Goal: Task Accomplishment & Management: Manage account settings

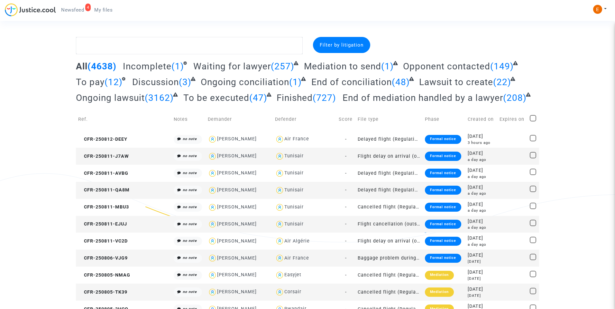
drag, startPoint x: 80, startPoint y: 9, endPoint x: 240, endPoint y: 74, distance: 172.7
click at [80, 9] on span "Newsfeed" at bounding box center [72, 10] width 23 height 6
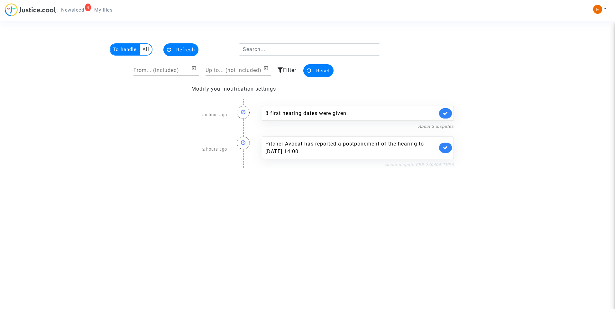
click at [426, 165] on link "About dispute CFR-240404-TVP6" at bounding box center [419, 164] width 69 height 5
click at [448, 147] on link at bounding box center [445, 148] width 13 height 10
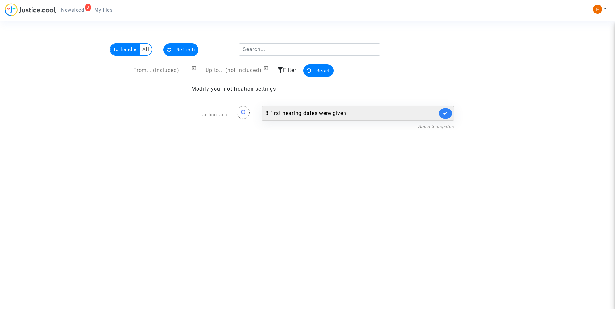
click at [334, 116] on div "3 first hearing dates were given." at bounding box center [351, 114] width 172 height 8
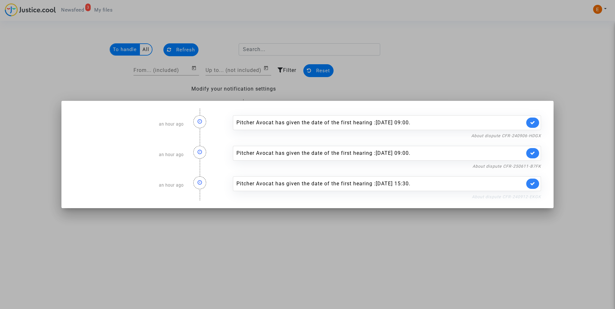
click at [502, 197] on link "About dispute CFR-240912-EKGK" at bounding box center [506, 196] width 69 height 5
click at [536, 182] on link at bounding box center [532, 184] width 13 height 10
click at [534, 166] on link "About dispute CFR-250611-B7FK" at bounding box center [506, 166] width 68 height 5
drag, startPoint x: 532, startPoint y: 154, endPoint x: 532, endPoint y: 139, distance: 15.1
click at [532, 153] on icon at bounding box center [532, 153] width 5 height 5
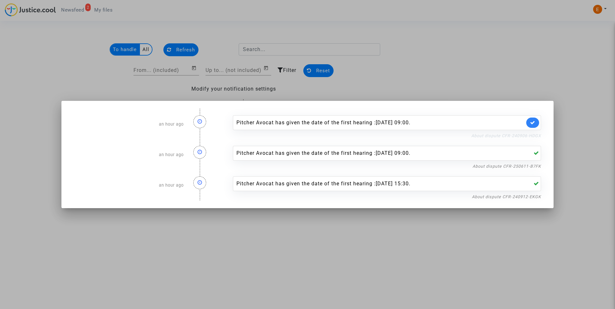
click at [531, 133] on link "About dispute CFR-240906-HDGX" at bounding box center [506, 135] width 70 height 5
click at [531, 125] on link at bounding box center [532, 123] width 13 height 10
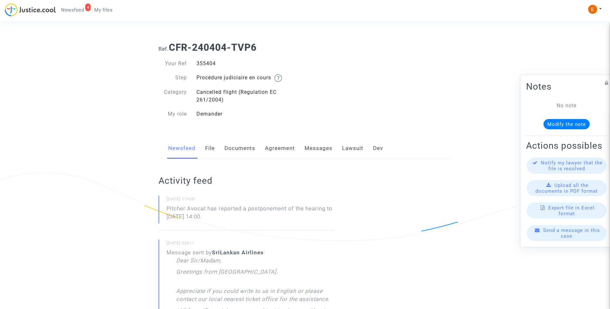
click at [208, 63] on div "355404" at bounding box center [248, 64] width 113 height 8
copy div "355404"
drag, startPoint x: 196, startPoint y: 214, endPoint x: 145, endPoint y: 211, distance: 50.9
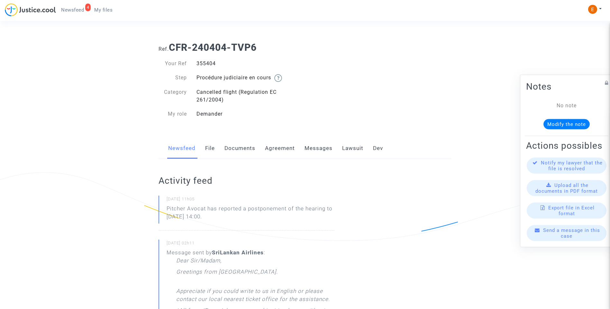
drag, startPoint x: 145, startPoint y: 211, endPoint x: 191, endPoint y: 213, distance: 45.7
click at [238, 210] on p "Pitcher Avocat ha informado de un aplazamiento de la audiencia hasta el 5 de no…" at bounding box center [250, 214] width 168 height 19
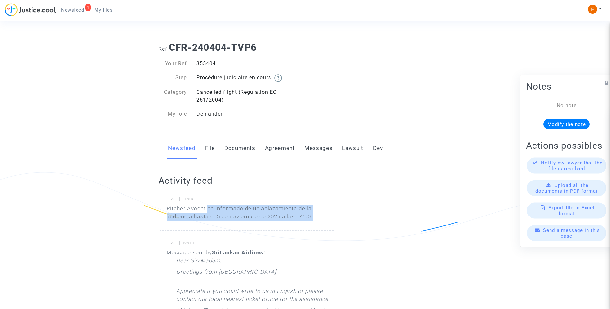
drag, startPoint x: 209, startPoint y: 208, endPoint x: 335, endPoint y: 216, distance: 126.3
drag, startPoint x: 335, startPoint y: 216, endPoint x: 294, endPoint y: 210, distance: 41.3
copy p "ha informado de un aplazamiento de la audiencia hasta el 5 de noviembre de 2025…"
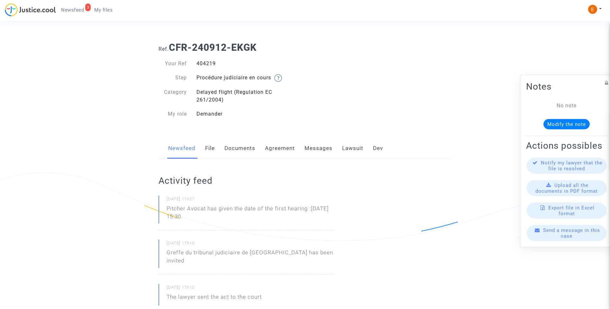
click at [202, 60] on div "404219" at bounding box center [248, 64] width 113 height 8
click at [208, 65] on div "404219" at bounding box center [248, 64] width 113 height 8
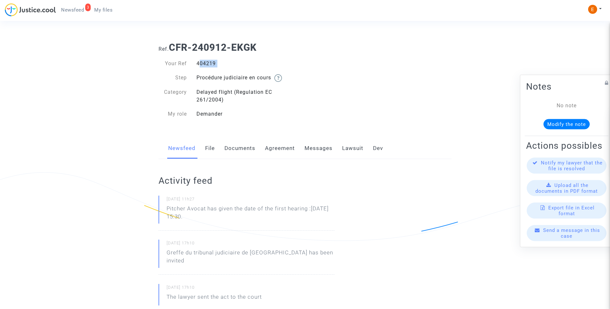
drag, startPoint x: 253, startPoint y: 219, endPoint x: 165, endPoint y: 208, distance: 88.5
click at [165, 208] on div "12/08/2025 - 11h27 Pitcher Avocat has given the date of the first hearing :Oct …" at bounding box center [246, 213] width 176 height 35
click at [234, 219] on p "Pitcher Avocat ha dado la fecha de la primera audiencia: 28 de octubre de 2025 …" at bounding box center [250, 214] width 168 height 19
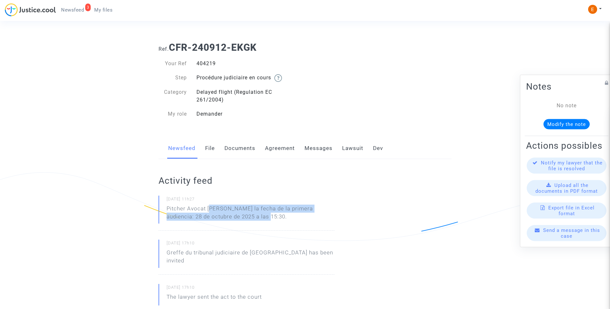
drag, startPoint x: 209, startPoint y: 210, endPoint x: 256, endPoint y: 220, distance: 48.2
click at [256, 220] on p "Pitcher Avocat ha dado la fecha de la primera audiencia: 28 de octubre de 2025 …" at bounding box center [250, 214] width 168 height 19
drag, startPoint x: 256, startPoint y: 220, endPoint x: 217, endPoint y: 209, distance: 40.3
click at [224, 211] on p "Pitcher Avocat ha dado la fecha de la primera audiencia: 28 de octubre de 2025 …" at bounding box center [250, 214] width 168 height 19
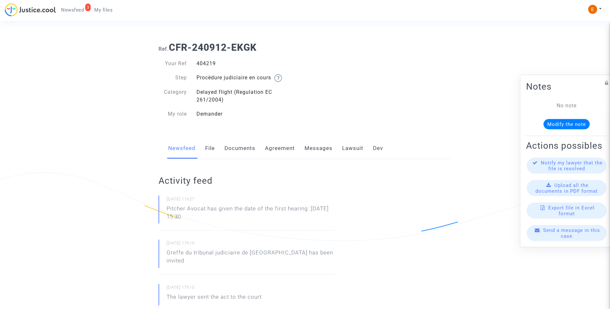
drag, startPoint x: 405, startPoint y: 59, endPoint x: 315, endPoint y: 219, distance: 183.5
click at [317, 220] on p "Pitcher Avocat has given the date of the first hearing :Oct 28th 2025 at 15:30." at bounding box center [250, 214] width 168 height 19
drag, startPoint x: 241, startPoint y: 223, endPoint x: 140, endPoint y: 214, distance: 101.0
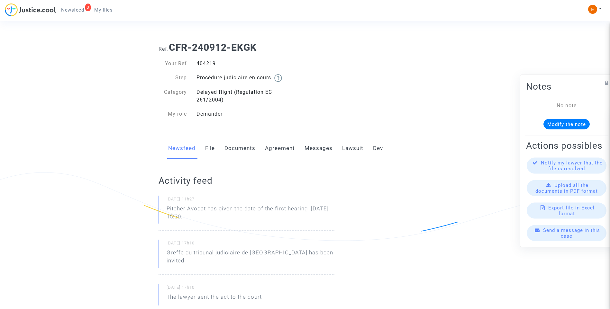
drag, startPoint x: 140, startPoint y: 214, endPoint x: 178, endPoint y: 210, distance: 37.8
click at [247, 220] on p "Pitcher Avocat ha dado la fecha de la primera audiencia: 28 de octubre de 2025 …" at bounding box center [250, 214] width 168 height 19
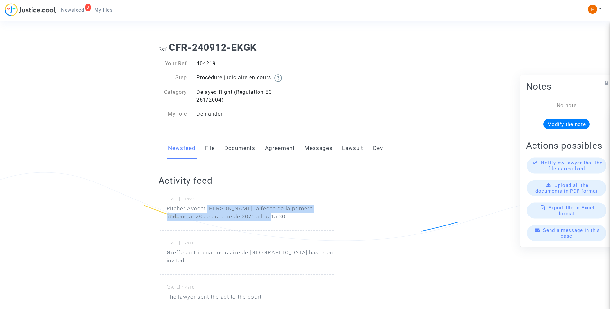
drag, startPoint x: 208, startPoint y: 207, endPoint x: 251, endPoint y: 222, distance: 45.6
click at [251, 222] on p "Pitcher Avocat ha dado la fecha de la primera audiencia: 28 de octubre de 2025 …" at bounding box center [250, 214] width 168 height 19
drag, startPoint x: 251, startPoint y: 222, endPoint x: 241, endPoint y: 218, distance: 11.1
copy p "ha dado la fecha de la primera audiencia: 28 de octubre de 2025 a las 15:30."
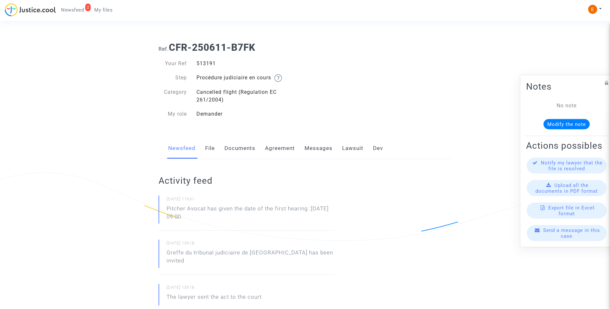
click at [209, 65] on div "513191" at bounding box center [248, 64] width 113 height 8
copy div "513191"
drag, startPoint x: 246, startPoint y: 222, endPoint x: 209, endPoint y: 207, distance: 39.9
click at [209, 207] on p "Pitcher Avocat has given the date of the first hearing :[DATE] 09:00." at bounding box center [250, 214] width 168 height 19
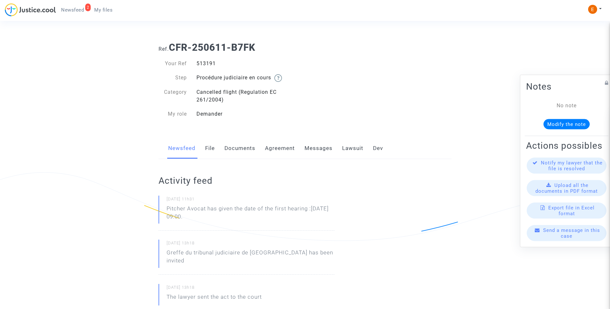
copy p "has given the date of the first hearing :[DATE] 09:00."
drag, startPoint x: 0, startPoint y: 0, endPoint x: 205, endPoint y: 62, distance: 214.3
click at [205, 62] on div "399805" at bounding box center [248, 64] width 113 height 8
copy div "399805"
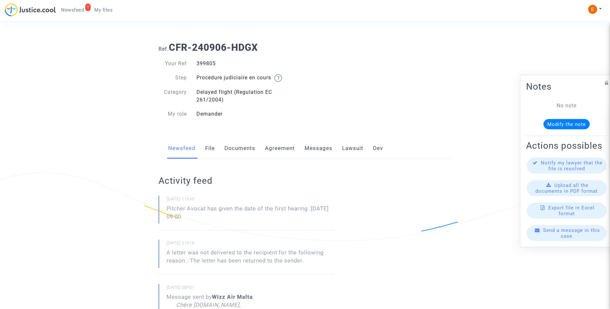
drag, startPoint x: 252, startPoint y: 224, endPoint x: 157, endPoint y: 211, distance: 96.1
drag, startPoint x: 157, startPoint y: 211, endPoint x: 173, endPoint y: 211, distance: 16.7
click at [230, 216] on p "Pitcher Avocat ha dado la fecha de la primera audiencia: 27 de noviembre de 202…" at bounding box center [250, 214] width 168 height 19
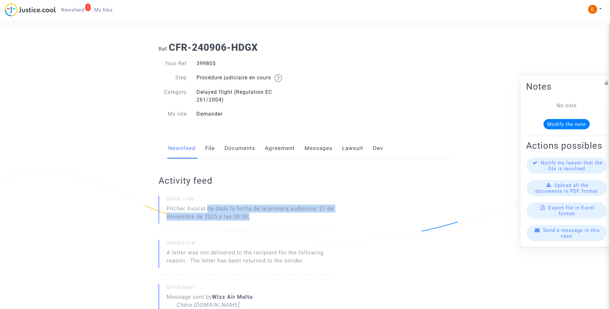
drag, startPoint x: 208, startPoint y: 209, endPoint x: 280, endPoint y: 218, distance: 72.6
click at [280, 218] on p "Pitcher Avocat ha dado la fecha de la primera audiencia: 27 de noviembre de 202…" at bounding box center [250, 214] width 168 height 19
drag, startPoint x: 280, startPoint y: 218, endPoint x: 249, endPoint y: 215, distance: 31.0
copy p "ha dado la fecha de la primera audiencia: 27 de noviembre de 2025 a las 09:00."
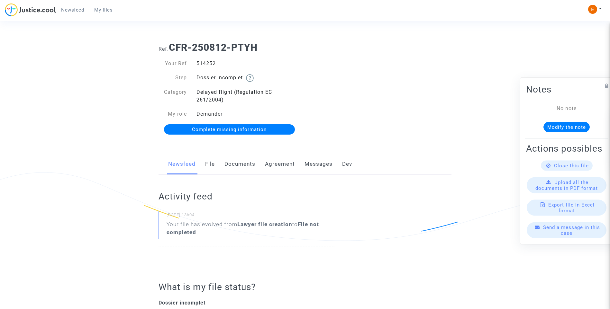
drag, startPoint x: 241, startPoint y: 164, endPoint x: 244, endPoint y: 165, distance: 3.6
click at [241, 164] on link "Documents" at bounding box center [239, 164] width 31 height 21
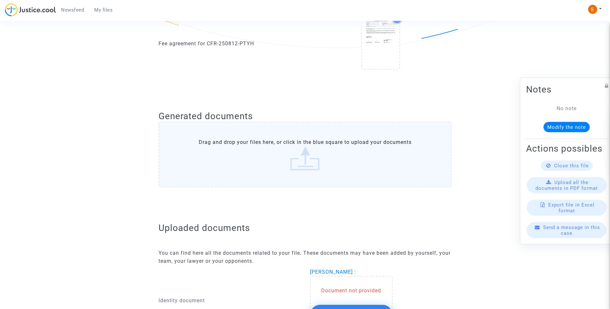
scroll to position [321, 0]
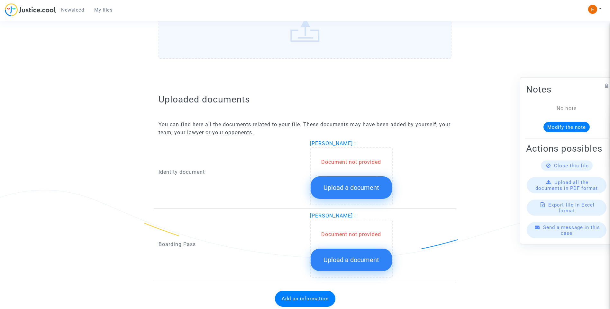
click at [356, 193] on button "Upload a document" at bounding box center [350, 187] width 81 height 22
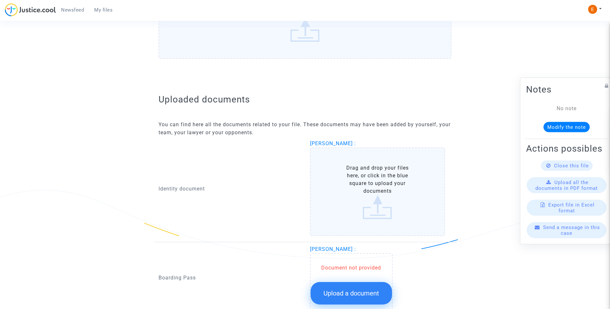
click at [373, 292] on span "Upload a document" at bounding box center [351, 294] width 56 height 8
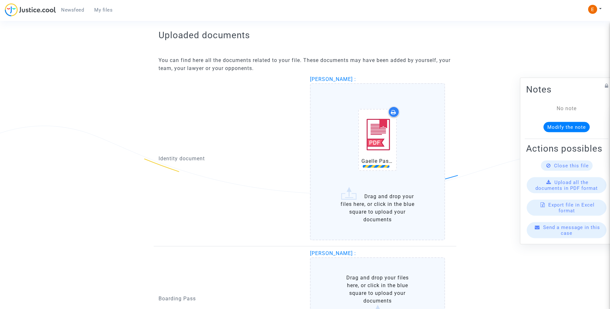
scroll to position [409, 0]
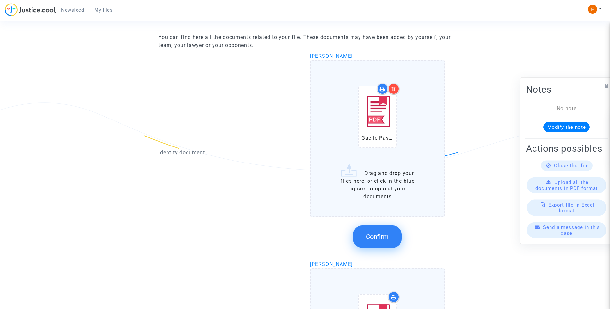
click at [397, 90] on div at bounding box center [393, 88] width 11 height 11
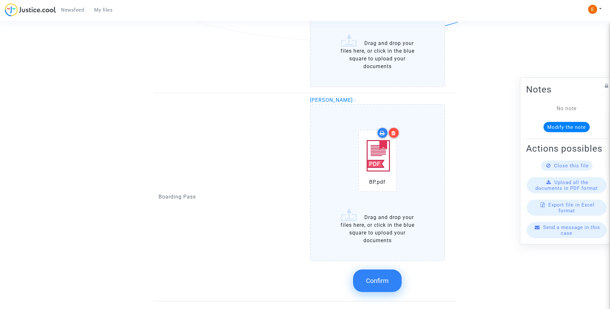
scroll to position [580, 0]
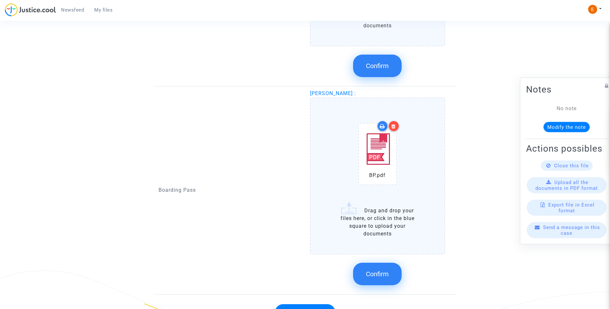
click at [382, 244] on label "BP.pdf Drag and drop your files here, or click in the blue square to upload you…" at bounding box center [377, 175] width 135 height 157
click at [0, 0] on input "BP.pdf Drag and drop your files here, or click in the blue square to upload you…" at bounding box center [0, 0] width 0 height 0
click at [384, 272] on span "Confirm" at bounding box center [377, 274] width 23 height 8
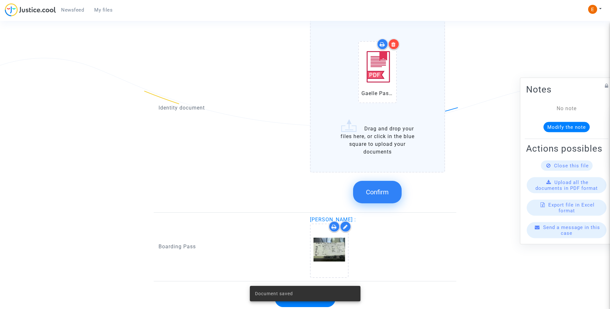
scroll to position [442, 0]
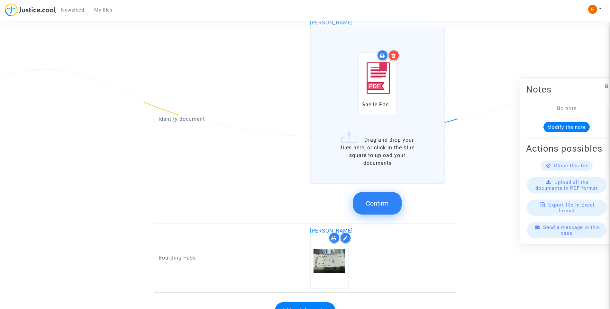
drag, startPoint x: 388, startPoint y: 209, endPoint x: 328, endPoint y: 234, distance: 64.1
click at [388, 209] on button "Confirm" at bounding box center [377, 203] width 49 height 22
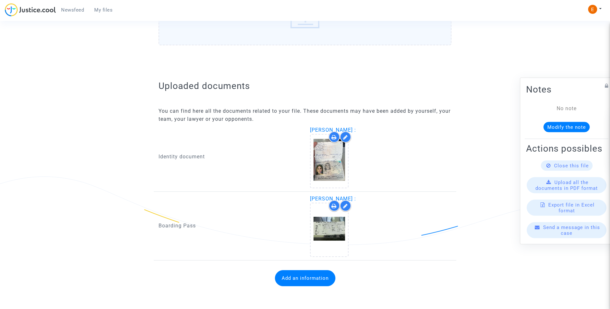
scroll to position [335, 0]
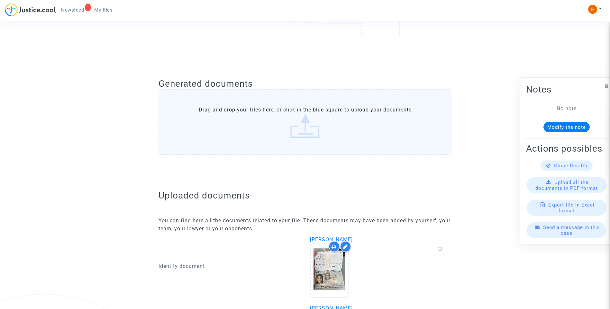
scroll to position [327, 0]
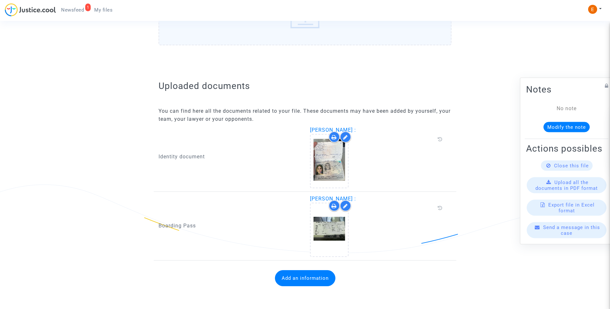
click at [320, 279] on button "Add an information" at bounding box center [305, 278] width 60 height 16
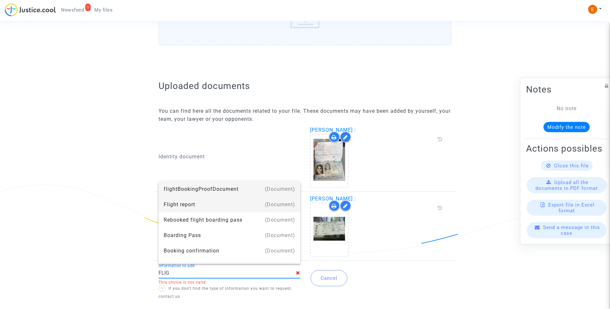
click at [207, 207] on div "Flight report" at bounding box center [229, 204] width 131 height 15
type input "Flight report"
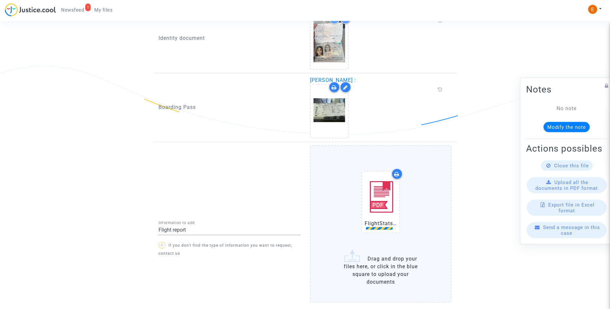
scroll to position [490, 0]
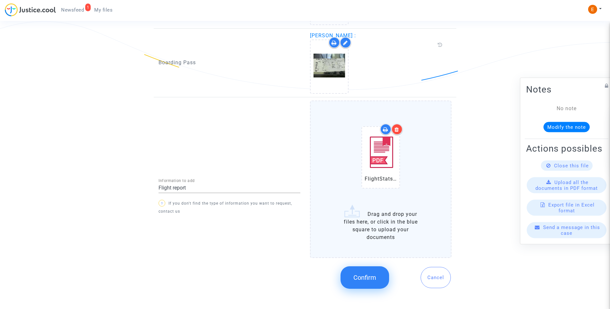
click at [376, 280] on span "Confirm" at bounding box center [364, 278] width 23 height 8
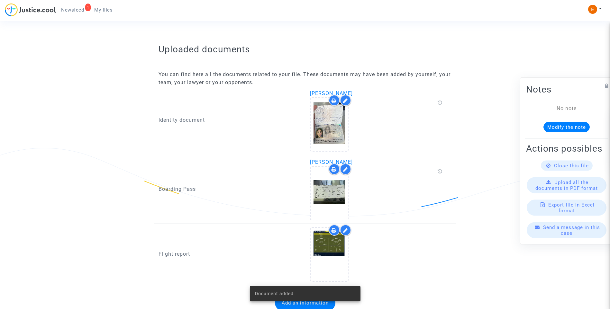
scroll to position [388, 0]
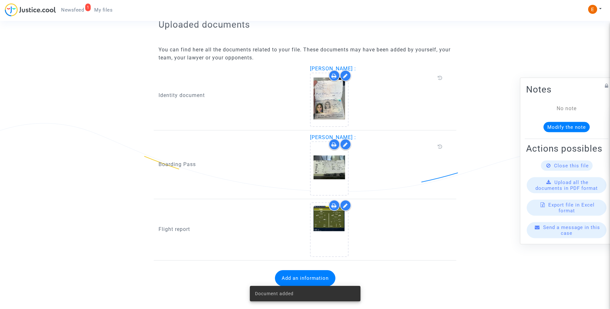
drag, startPoint x: 81, startPoint y: 10, endPoint x: 90, endPoint y: 10, distance: 9.0
click at [81, 10] on span "Newsfeed" at bounding box center [72, 10] width 23 height 6
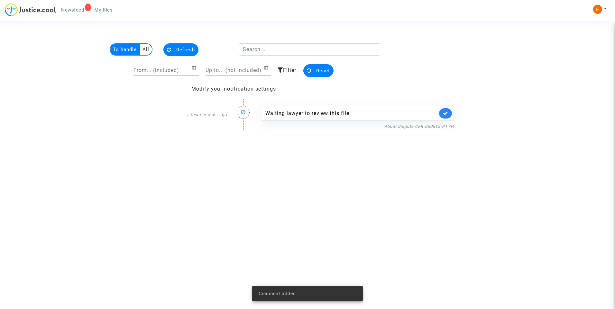
drag, startPoint x: 441, startPoint y: 114, endPoint x: 449, endPoint y: 70, distance: 45.1
click at [442, 114] on link at bounding box center [445, 113] width 13 height 10
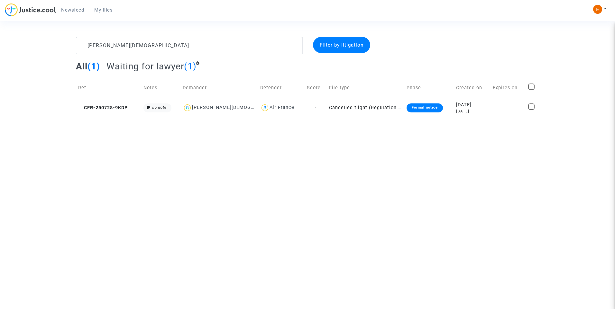
type textarea "Hurtado Mosquera"
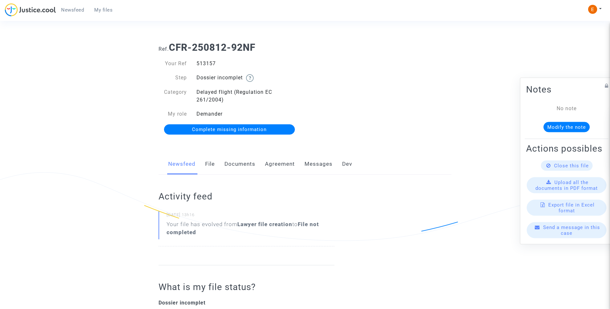
click at [245, 158] on link "Documents" at bounding box center [239, 164] width 31 height 21
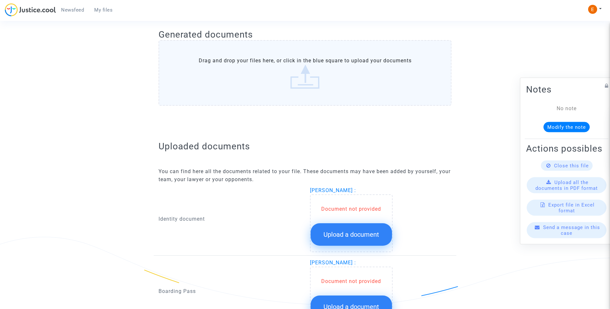
scroll to position [342, 0]
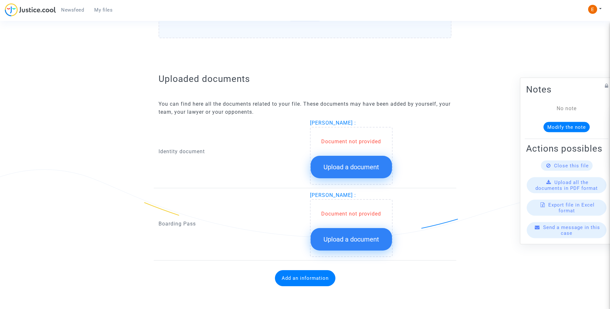
click at [383, 171] on button "Upload a document" at bounding box center [350, 167] width 81 height 22
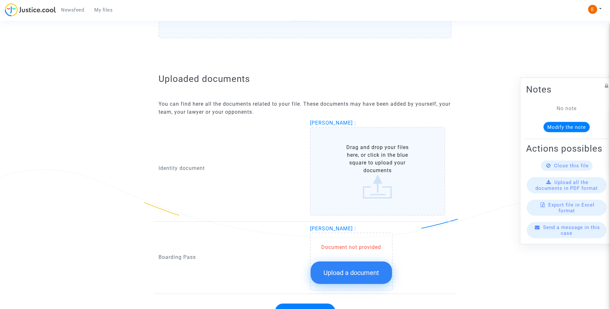
click at [357, 288] on div "Document not provided Upload a document" at bounding box center [351, 262] width 83 height 58
click at [357, 278] on button "Upload a document" at bounding box center [350, 273] width 81 height 22
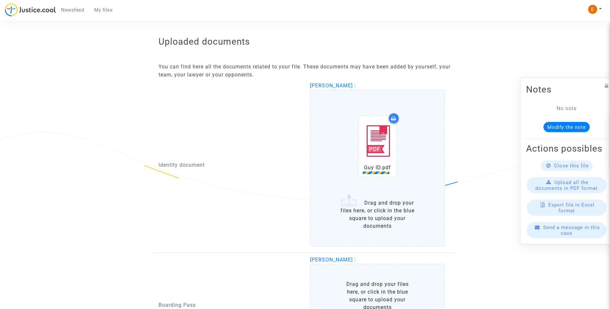
scroll to position [438, 0]
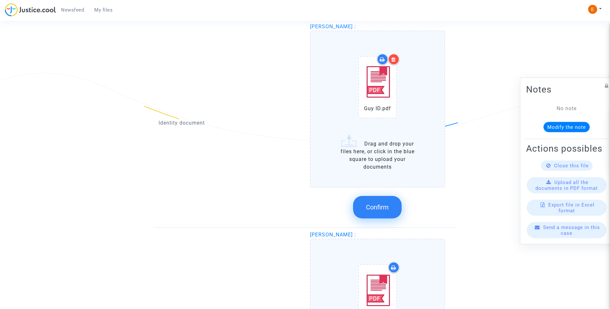
click at [379, 207] on span "Confirm" at bounding box center [377, 207] width 23 height 8
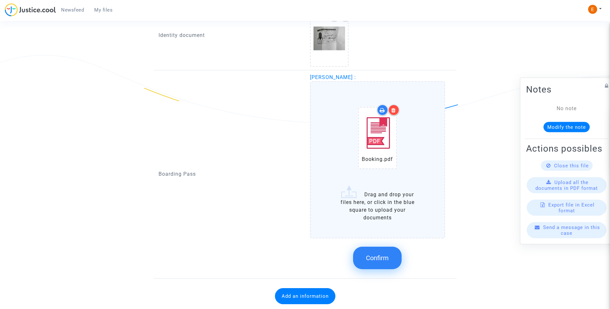
scroll to position [474, 0]
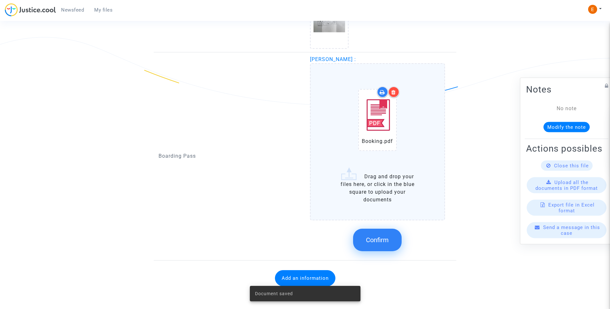
click at [382, 246] on button "Confirm" at bounding box center [377, 240] width 49 height 22
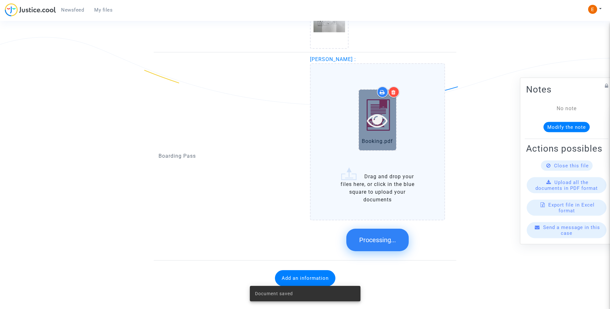
scroll to position [335, 0]
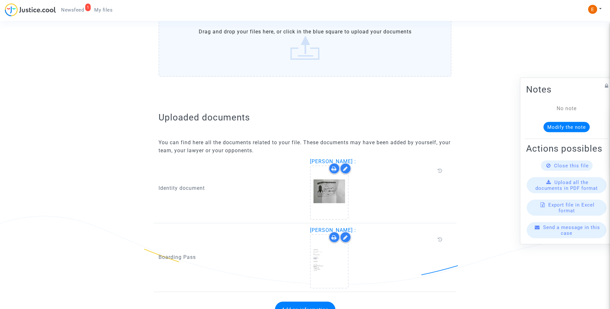
scroll to position [327, 0]
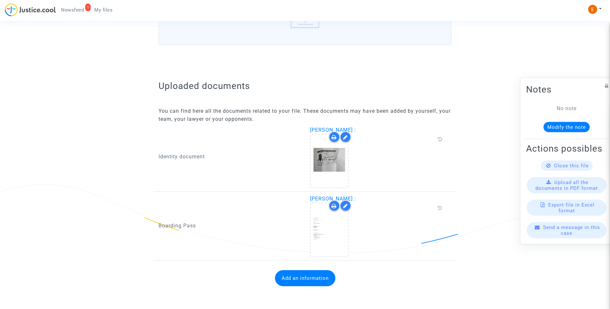
click at [291, 283] on button "Add an information" at bounding box center [305, 278] width 60 height 16
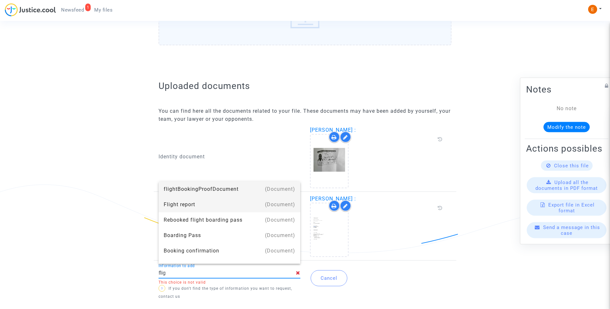
click at [208, 202] on div "Flight report" at bounding box center [229, 204] width 131 height 15
type input "Flight report"
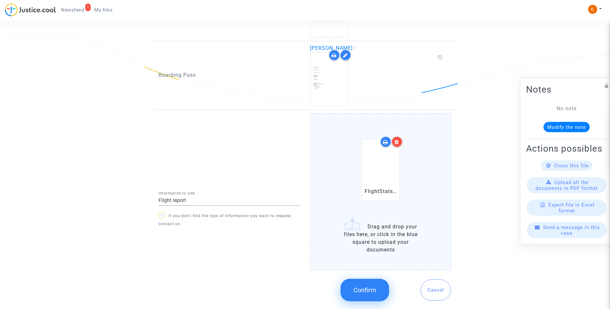
scroll to position [478, 0]
click at [364, 292] on span "Confirm" at bounding box center [364, 290] width 23 height 8
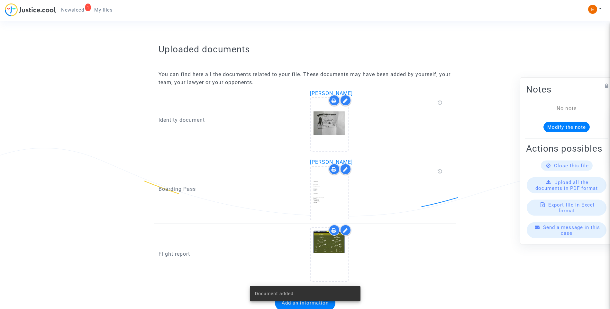
scroll to position [388, 0]
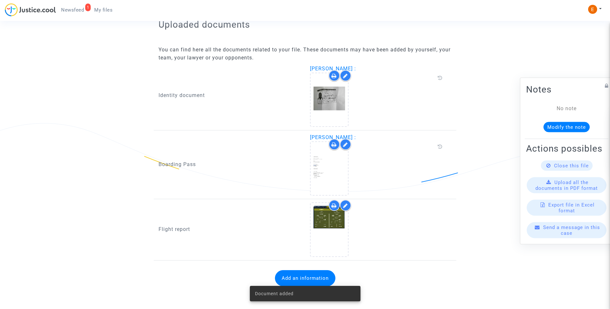
click at [80, 11] on span "Newsfeed" at bounding box center [72, 10] width 23 height 6
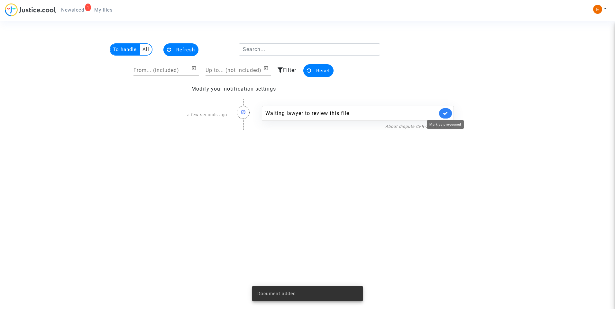
click at [444, 115] on icon at bounding box center [445, 113] width 5 height 5
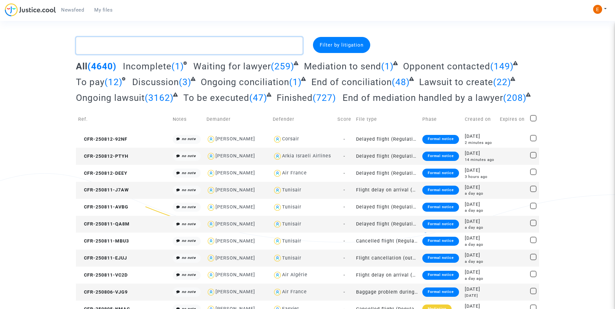
paste textarea "Moure"
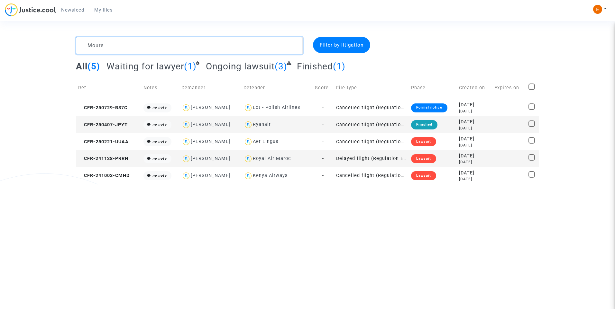
type textarea "Moure"
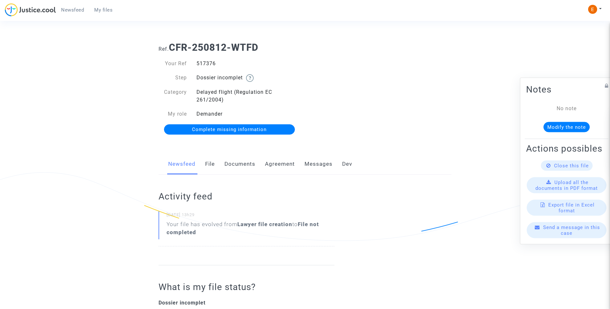
click at [244, 162] on link "Documents" at bounding box center [239, 164] width 31 height 21
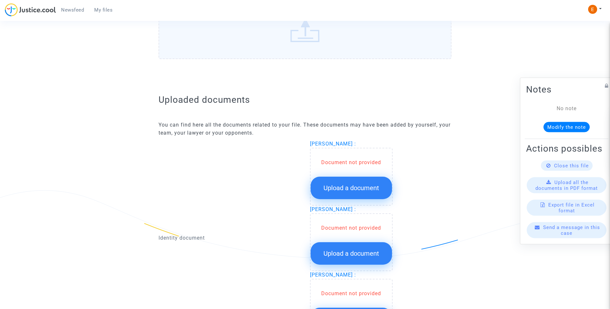
scroll to position [321, 0]
click at [382, 187] on button "Upload a document" at bounding box center [350, 187] width 81 height 22
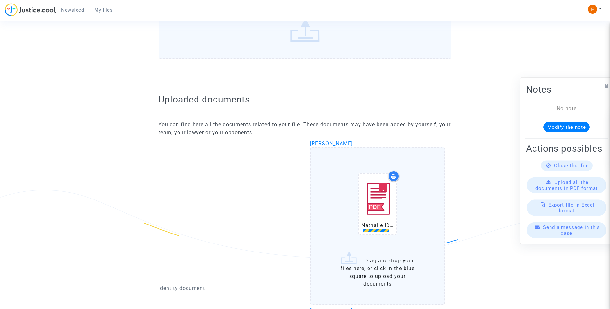
scroll to position [418, 0]
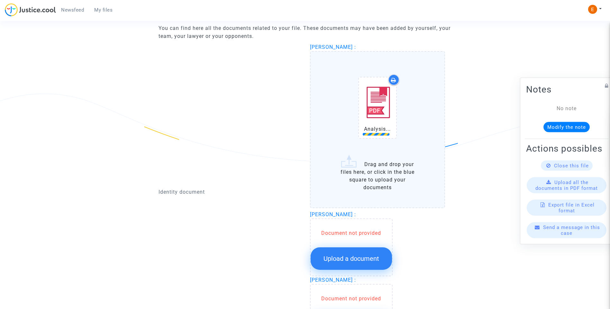
click at [372, 267] on button "Upload a document" at bounding box center [350, 258] width 81 height 22
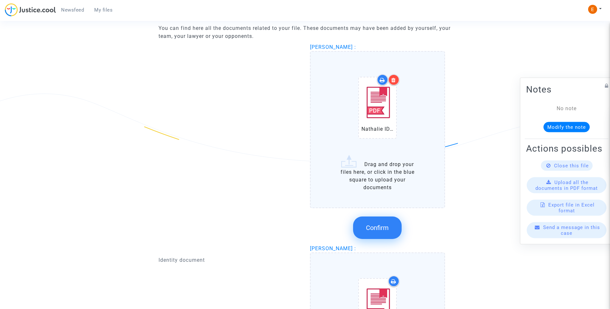
drag, startPoint x: 386, startPoint y: 239, endPoint x: 381, endPoint y: 234, distance: 6.8
click at [386, 238] on div "Confirm" at bounding box center [377, 228] width 135 height 34
click at [377, 231] on span "Confirm" at bounding box center [377, 228] width 23 height 8
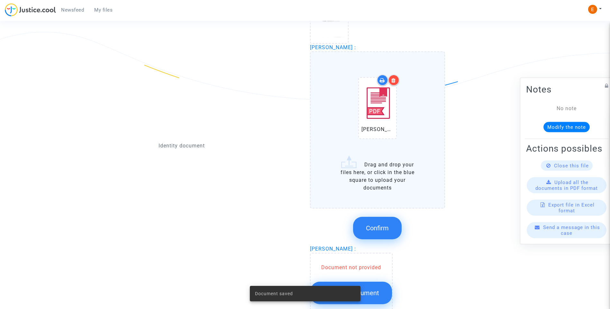
scroll to position [482, 0]
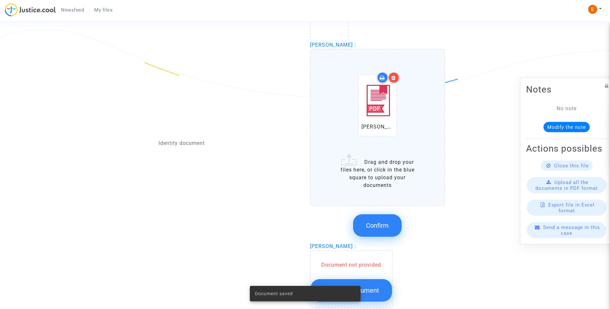
click at [379, 223] on span "Confirm" at bounding box center [377, 226] width 23 height 8
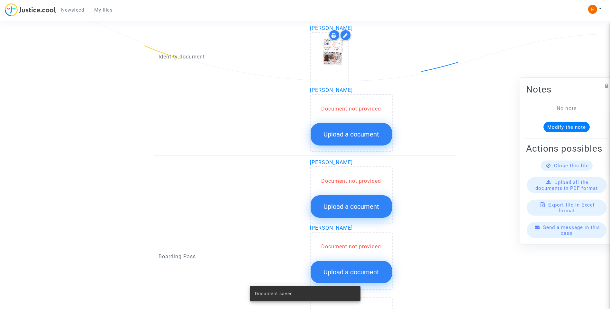
scroll to position [514, 0]
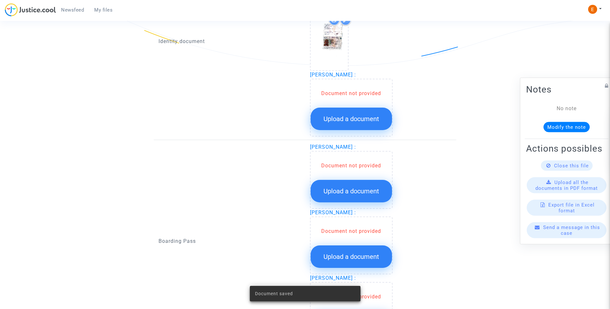
click at [362, 119] on span "Upload a document" at bounding box center [351, 119] width 56 height 8
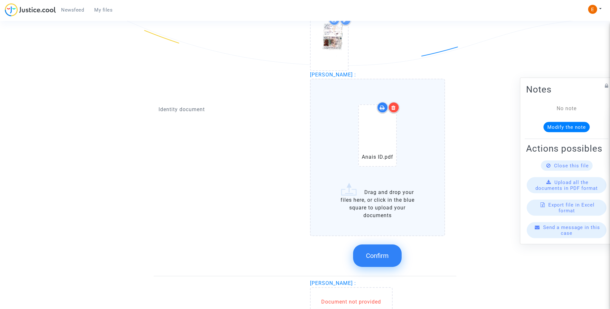
click at [391, 253] on button "Confirm" at bounding box center [377, 256] width 49 height 22
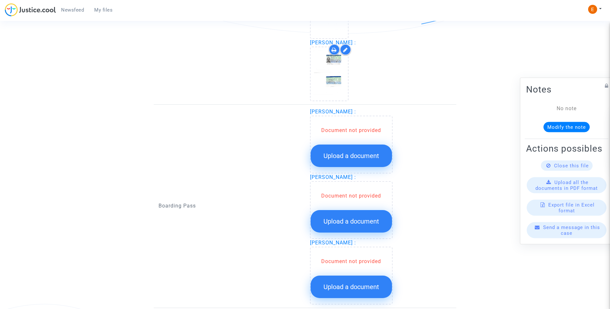
click at [362, 163] on button "Upload a document" at bounding box center [350, 156] width 81 height 22
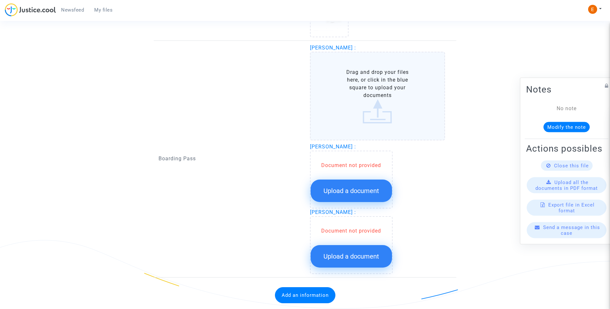
scroll to position [611, 0]
click at [365, 192] on span "Upload a document" at bounding box center [351, 191] width 56 height 8
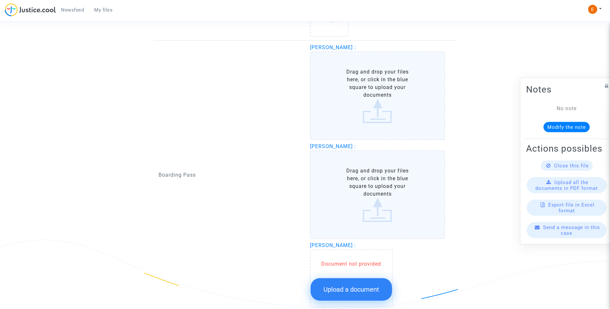
click at [377, 282] on button "Upload a document" at bounding box center [350, 289] width 81 height 22
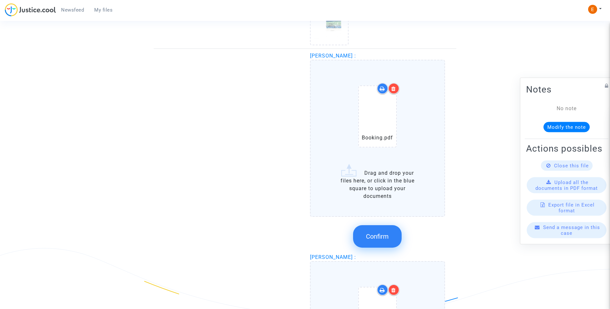
scroll to position [579, 0]
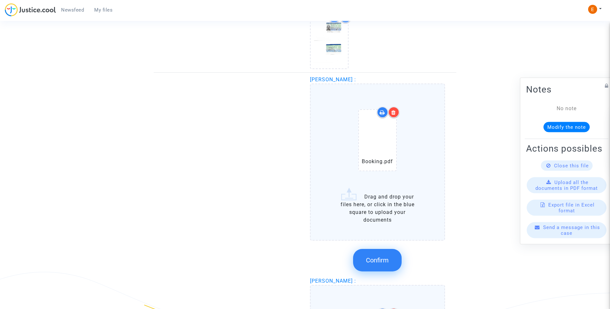
click at [383, 258] on span "Confirm" at bounding box center [377, 260] width 23 height 8
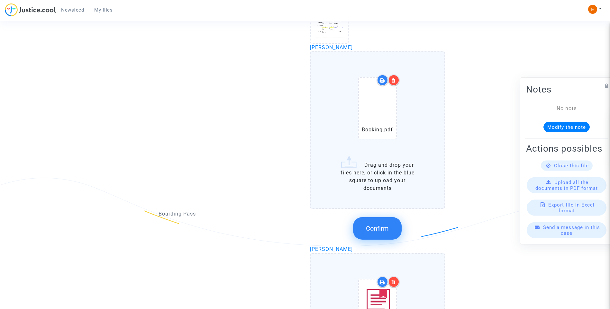
scroll to position [707, 0]
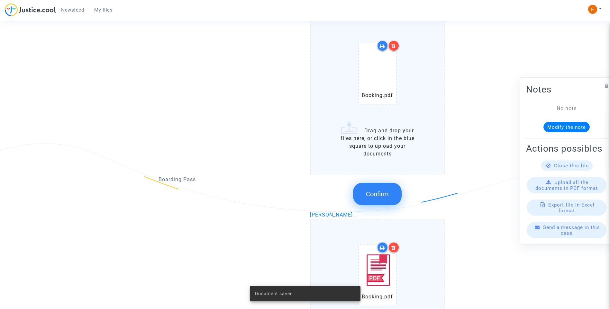
click at [385, 191] on span "Confirm" at bounding box center [377, 194] width 23 height 8
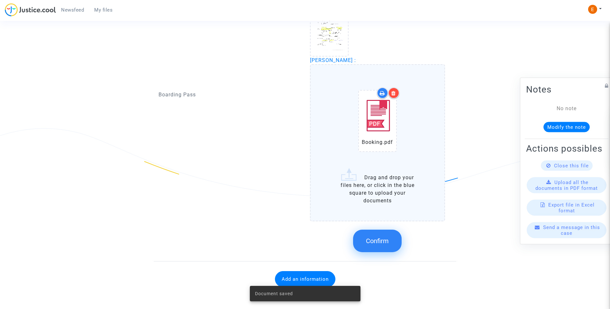
scroll to position [723, 0]
click at [383, 241] on span "Confirm" at bounding box center [377, 240] width 23 height 8
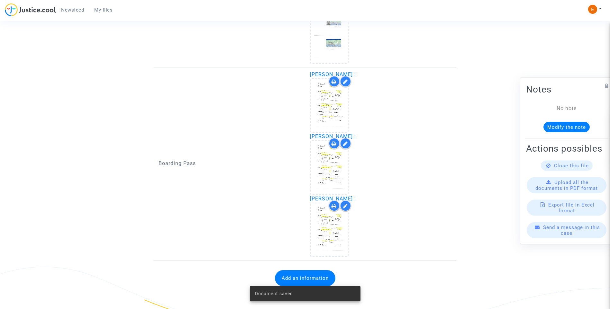
scroll to position [584, 0]
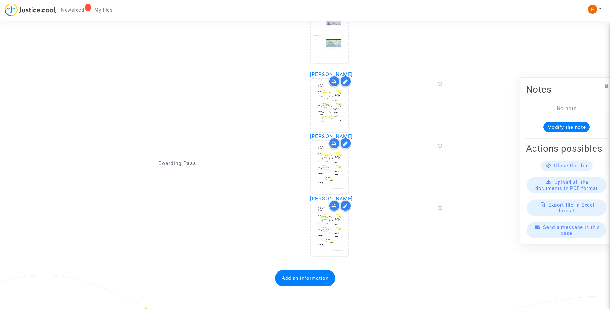
drag, startPoint x: 319, startPoint y: 281, endPoint x: 296, endPoint y: 262, distance: 29.8
click at [319, 281] on button "Add an information" at bounding box center [305, 278] width 60 height 16
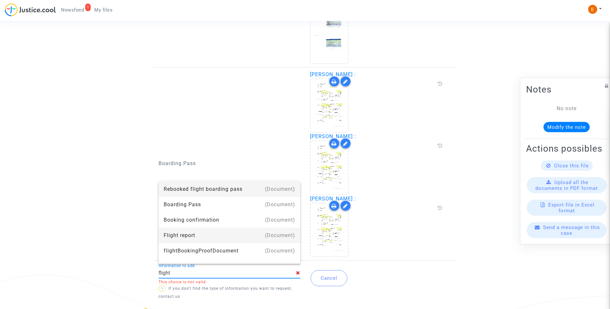
click at [187, 237] on div "Flight report" at bounding box center [229, 235] width 131 height 15
type input "Flight report"
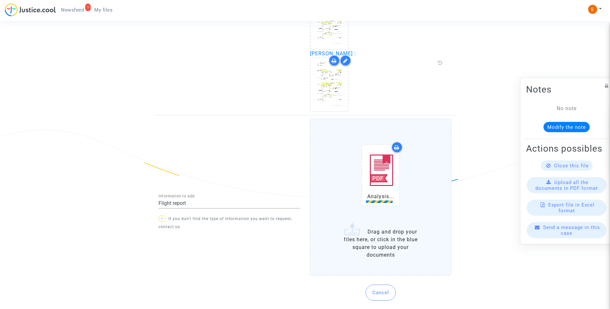
scroll to position [739, 0]
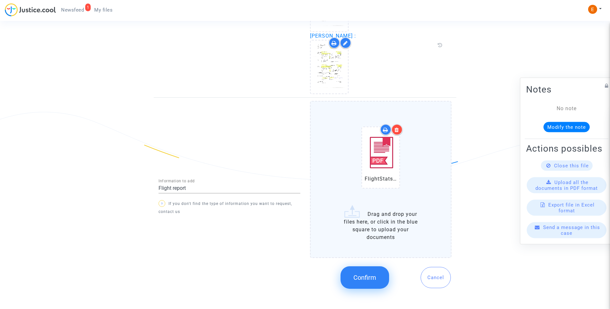
click at [372, 279] on span "Confirm" at bounding box center [364, 278] width 23 height 8
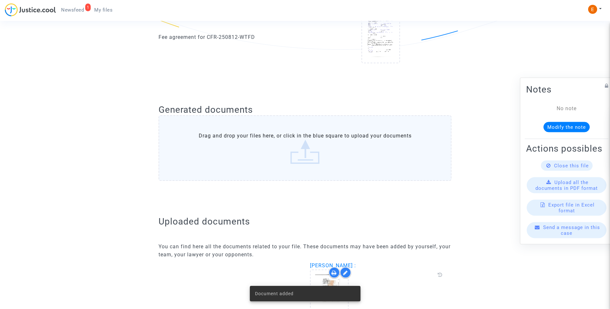
scroll to position [90, 0]
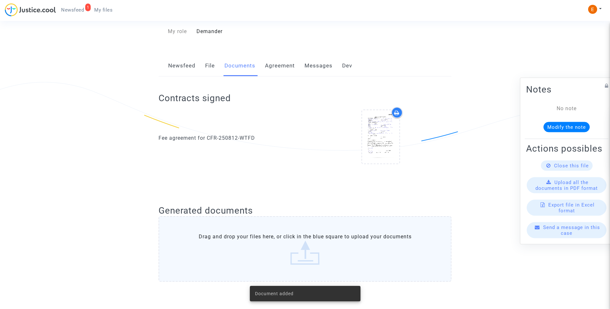
click at [78, 9] on span "Newsfeed" at bounding box center [72, 10] width 23 height 6
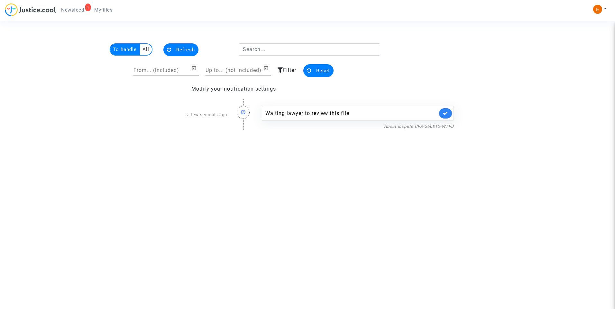
click at [449, 112] on link at bounding box center [445, 113] width 13 height 10
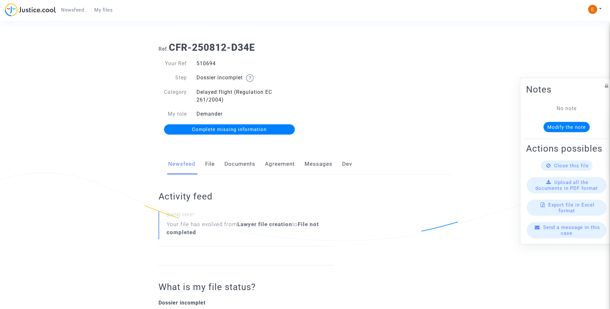
click at [241, 165] on link "Documents" at bounding box center [239, 164] width 31 height 21
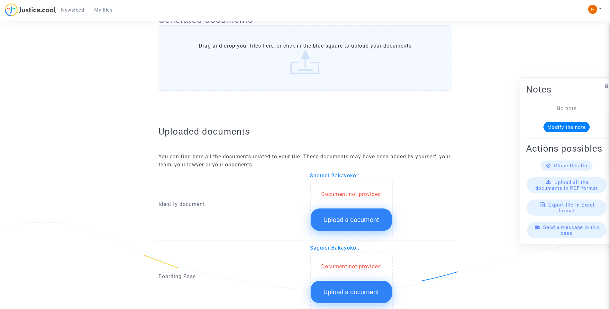
click at [377, 226] on button "Upload a document" at bounding box center [350, 220] width 81 height 22
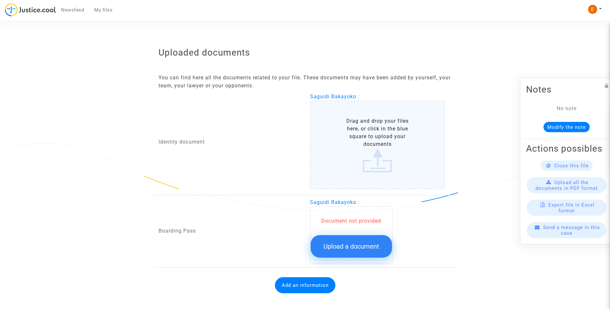
scroll to position [375, 0]
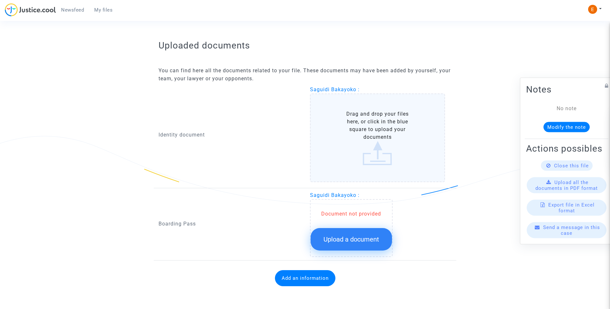
click at [376, 248] on button "Upload a document" at bounding box center [350, 239] width 81 height 22
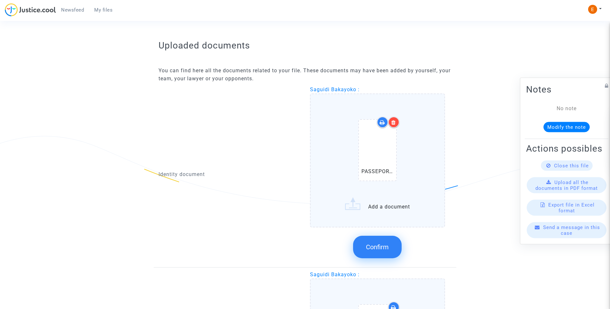
click at [383, 247] on span "Confirm" at bounding box center [377, 247] width 23 height 8
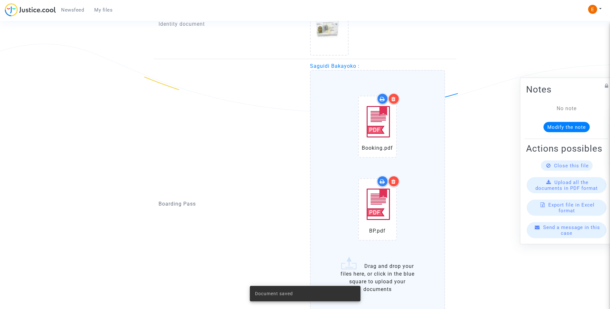
scroll to position [504, 0]
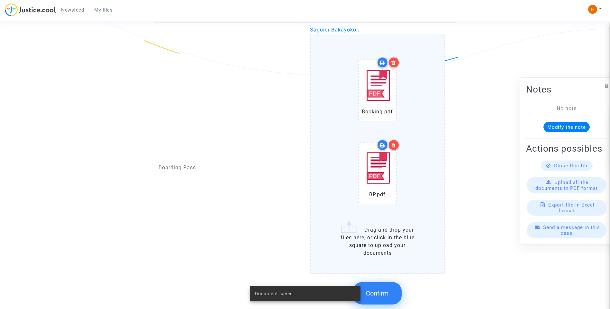
click at [387, 298] on button "Confirm" at bounding box center [377, 293] width 49 height 22
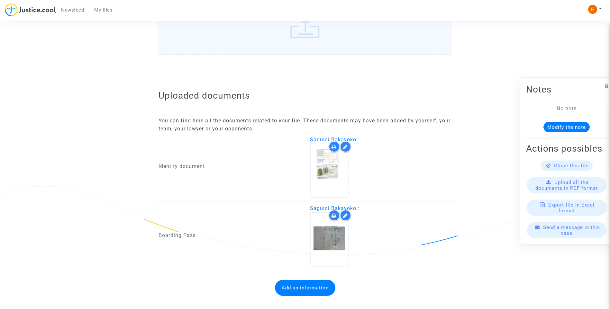
scroll to position [335, 0]
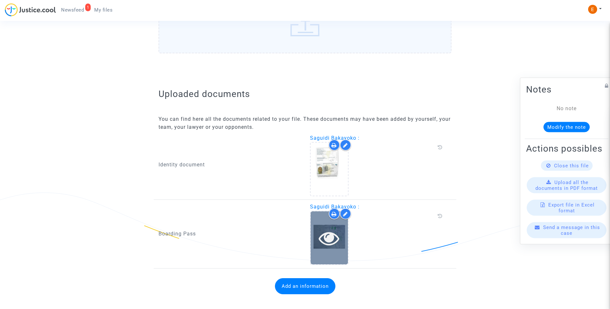
scroll to position [327, 0]
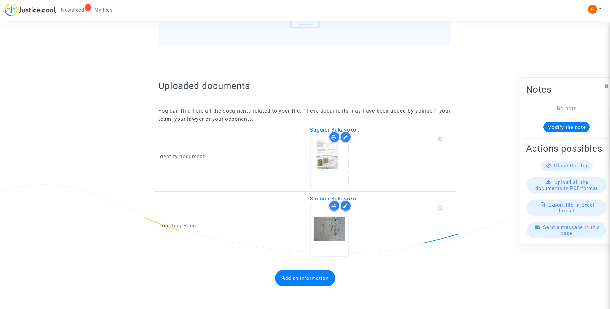
click at [322, 274] on button "Add an information" at bounding box center [305, 278] width 60 height 16
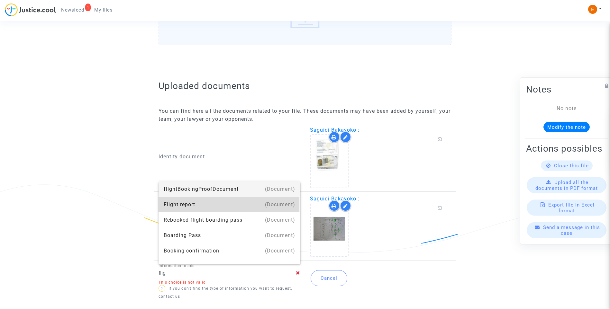
click at [229, 204] on div "Flight report" at bounding box center [229, 204] width 131 height 15
type input "Flight report"
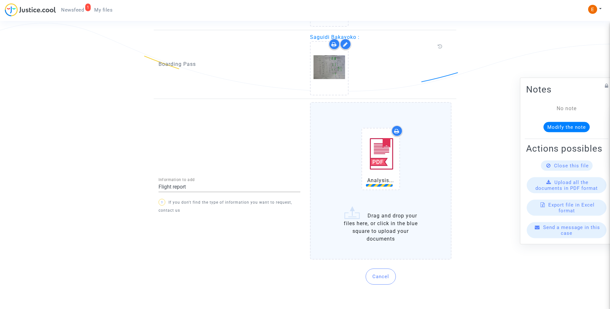
scroll to position [490, 0]
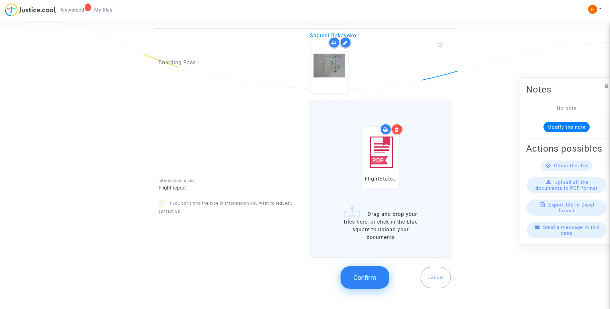
click at [375, 277] on span "Confirm" at bounding box center [364, 278] width 23 height 8
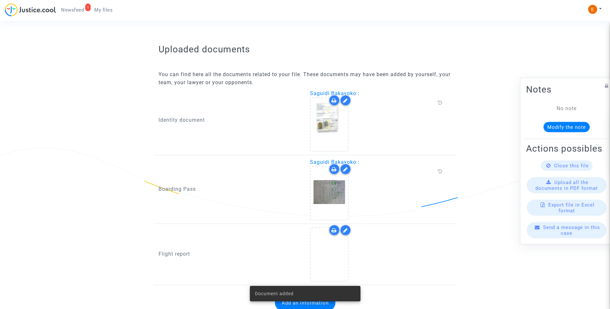
scroll to position [388, 0]
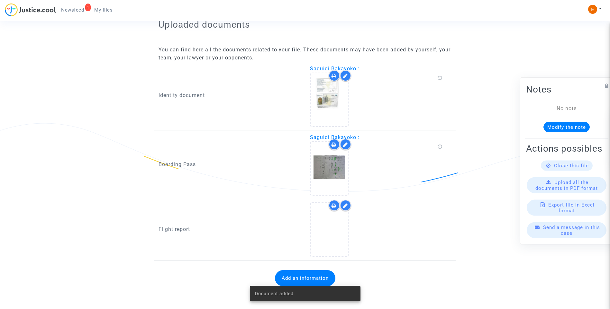
click at [346, 205] on icon at bounding box center [345, 205] width 5 height 5
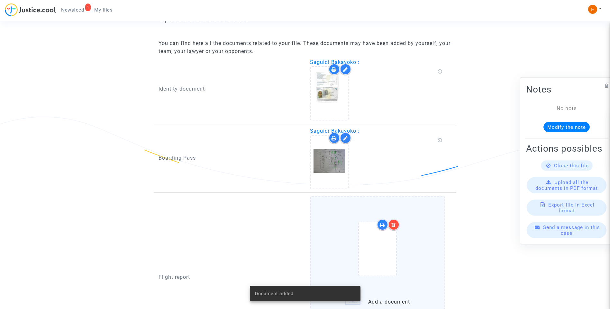
scroll to position [490, 0]
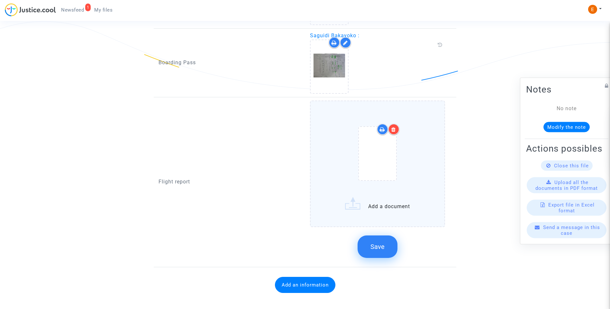
click at [396, 127] on div at bounding box center [393, 129] width 11 height 11
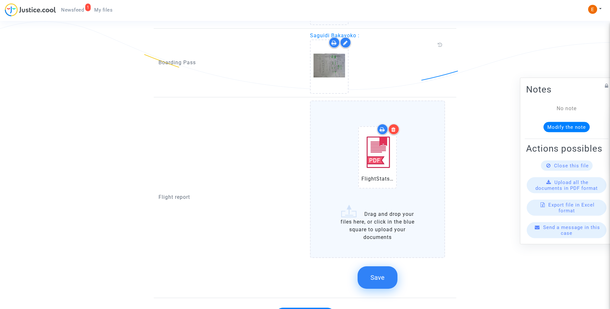
click at [380, 277] on span "Save" at bounding box center [377, 278] width 14 height 8
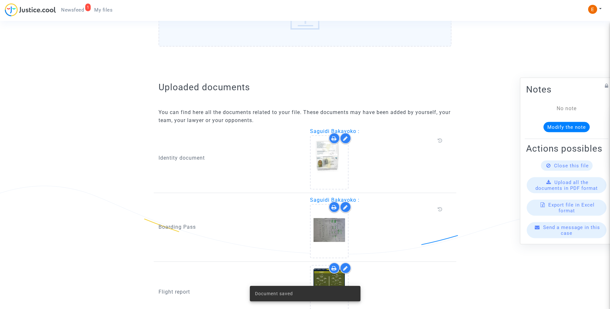
scroll to position [163, 0]
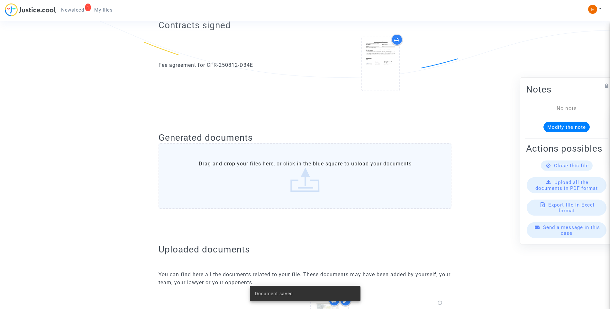
click at [81, 11] on span "Newsfeed" at bounding box center [72, 10] width 23 height 6
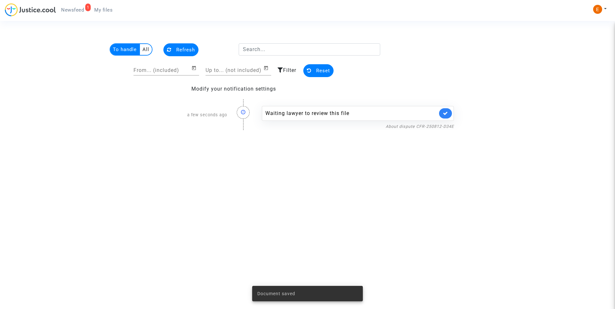
click at [450, 114] on link at bounding box center [445, 113] width 13 height 10
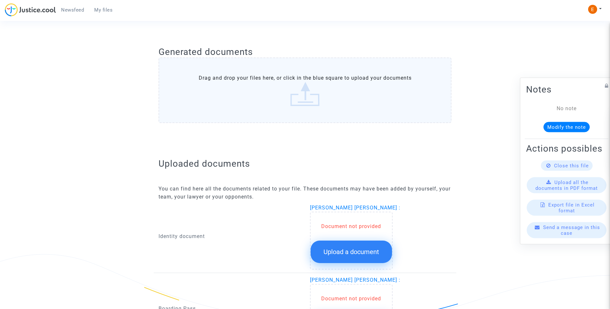
click at [365, 247] on button "Upload a document" at bounding box center [350, 252] width 81 height 22
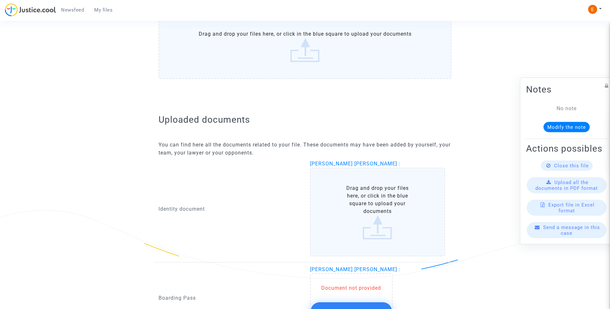
scroll to position [375, 0]
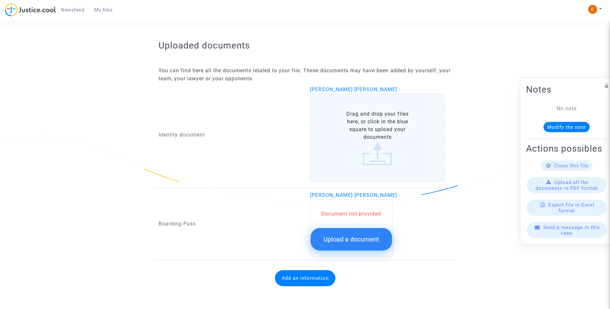
click at [376, 246] on button "Upload a document" at bounding box center [350, 239] width 81 height 22
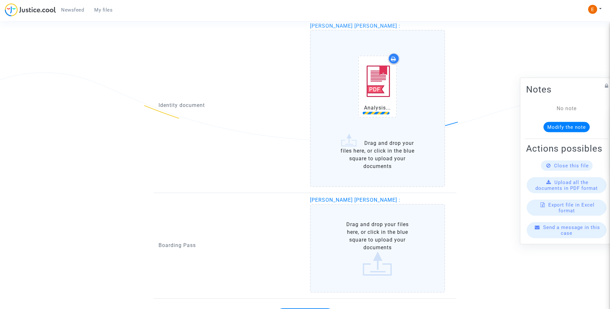
scroll to position [440, 0]
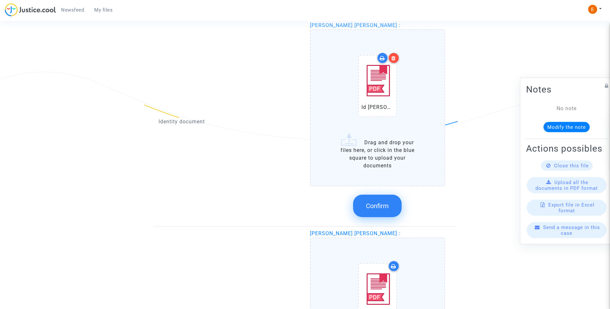
click at [382, 206] on span "Confirm" at bounding box center [377, 206] width 23 height 8
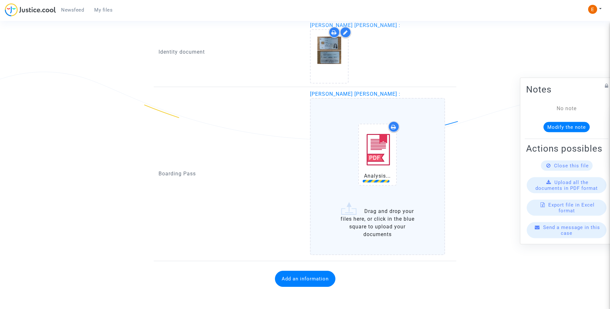
scroll to position [440, 0]
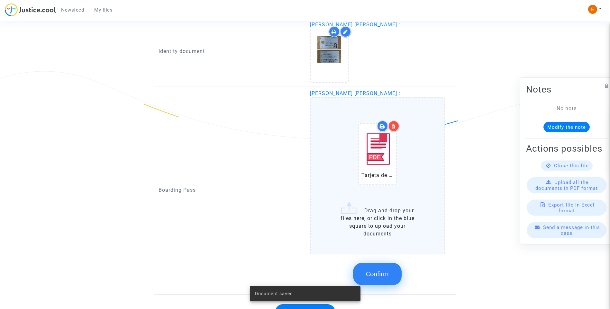
click at [387, 274] on span "Confirm" at bounding box center [377, 274] width 23 height 8
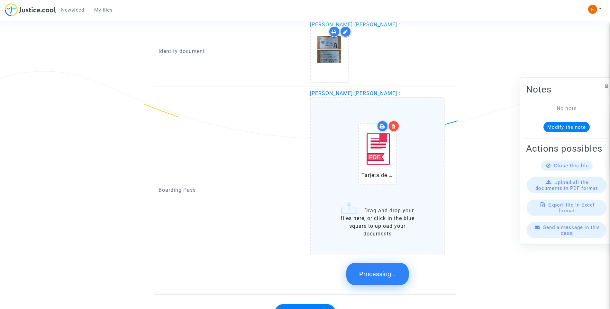
scroll to position [335, 0]
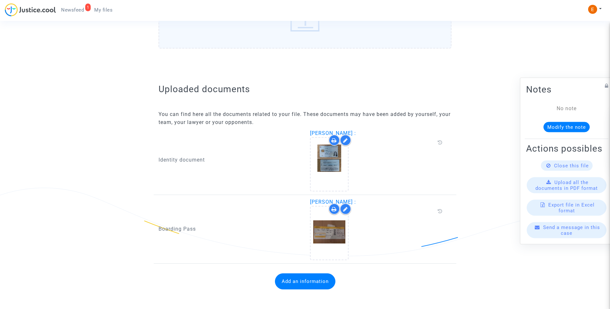
scroll to position [327, 0]
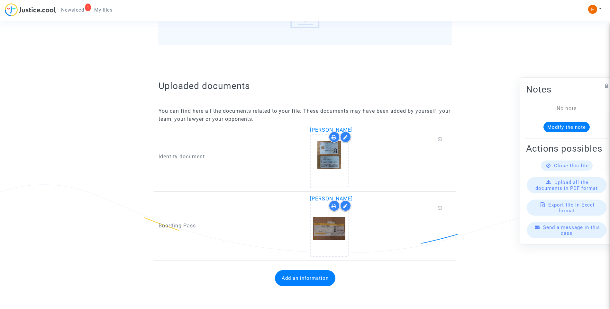
click at [317, 280] on button "Add an information" at bounding box center [305, 278] width 60 height 16
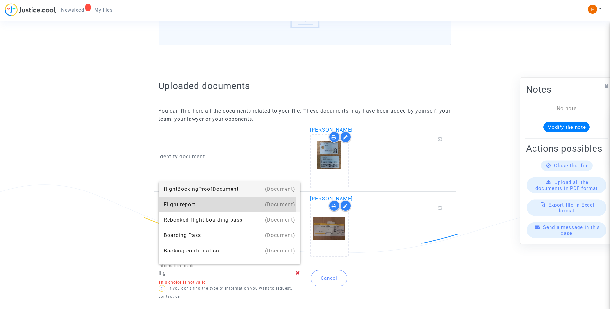
click at [210, 202] on div "Flight report" at bounding box center [229, 204] width 131 height 15
type input "Flight report"
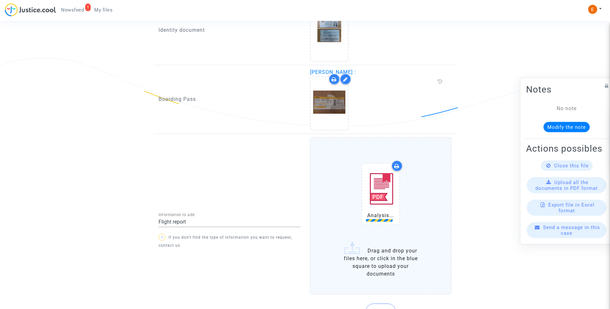
scroll to position [455, 0]
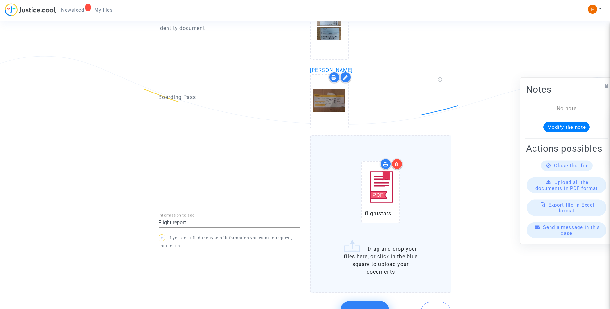
click at [369, 307] on button "Confirm" at bounding box center [364, 312] width 49 height 22
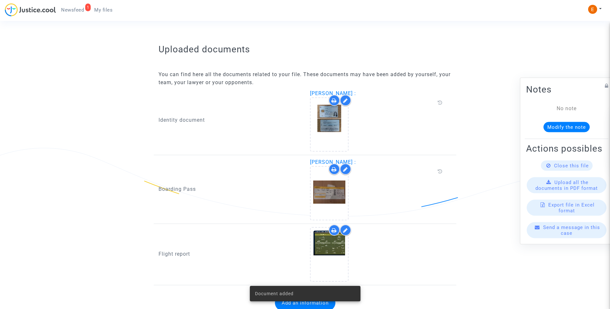
scroll to position [388, 0]
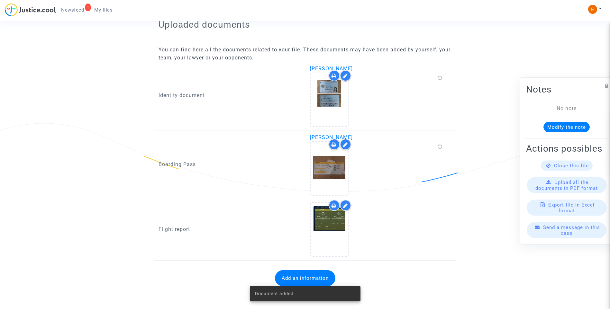
drag, startPoint x: 80, startPoint y: 7, endPoint x: 98, endPoint y: 12, distance: 17.9
click at [80, 7] on span "Newsfeed" at bounding box center [72, 10] width 23 height 6
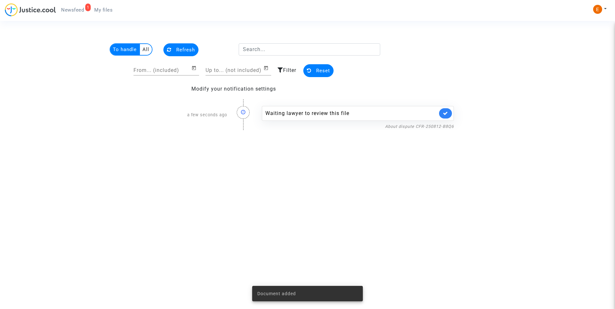
click at [442, 113] on link at bounding box center [445, 113] width 13 height 10
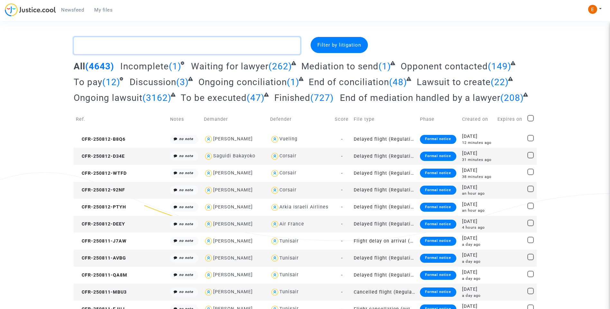
paste textarea "Demoulin"
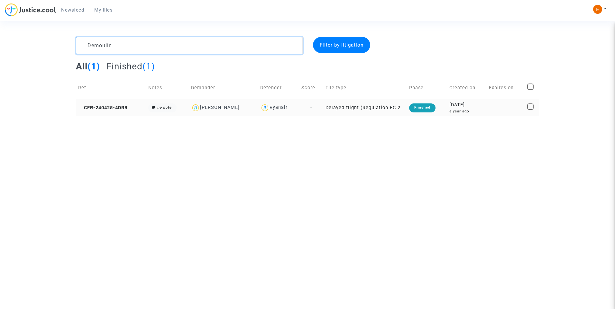
type textarea "Demoulin"
click at [431, 107] on div "Finished" at bounding box center [422, 107] width 26 height 9
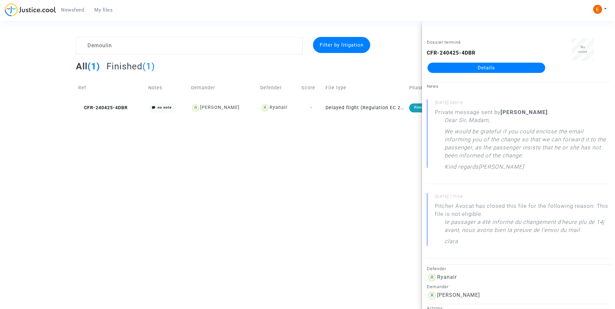
click at [491, 67] on link "Details" at bounding box center [486, 68] width 118 height 10
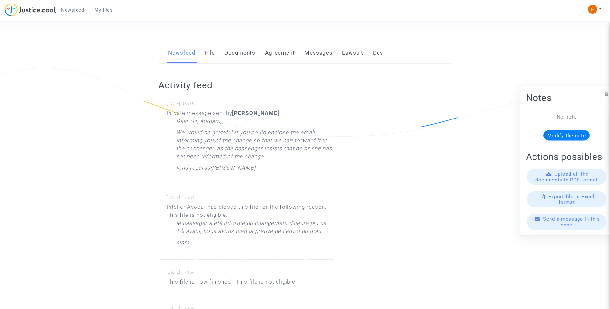
scroll to position [96, 0]
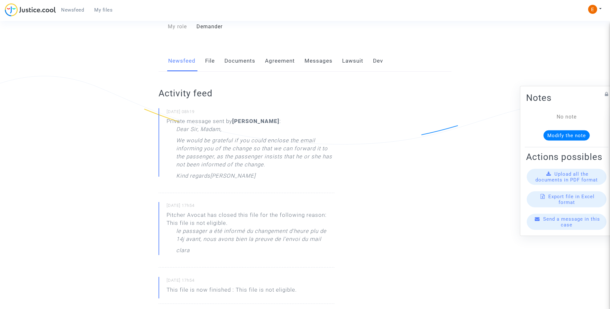
click at [214, 64] on link "File" at bounding box center [210, 60] width 10 height 21
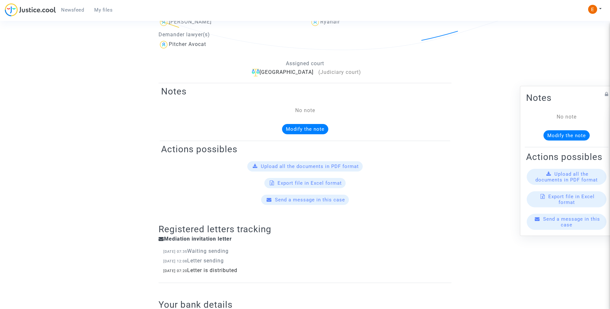
scroll to position [64, 0]
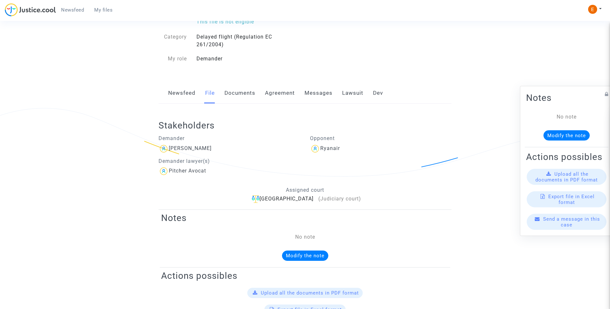
click at [236, 94] on link "Documents" at bounding box center [239, 93] width 31 height 21
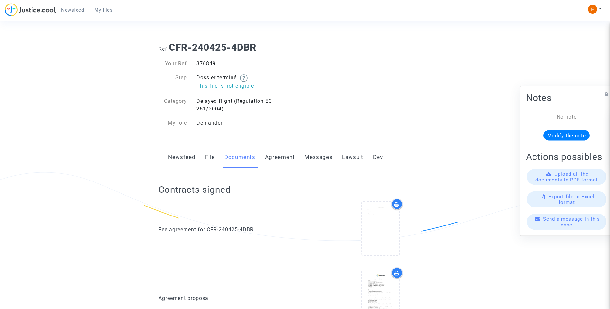
click at [333, 159] on div "Newsfeed File Documents Agreement Messages Lawsuit Dev" at bounding box center [304, 158] width 293 height 22
click at [321, 158] on link "Messages" at bounding box center [318, 157] width 28 height 21
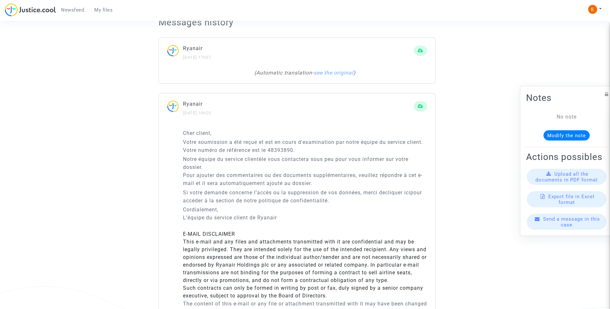
scroll to position [193, 0]
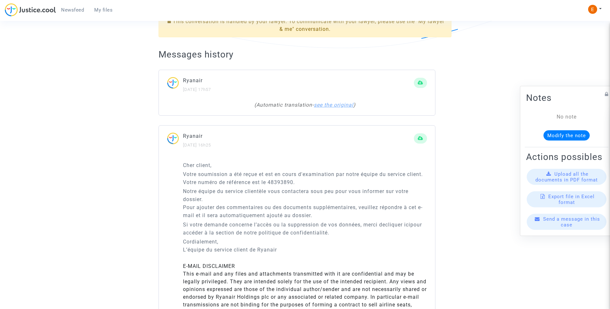
click at [335, 104] on link "see the original" at bounding box center [334, 105] width 40 height 6
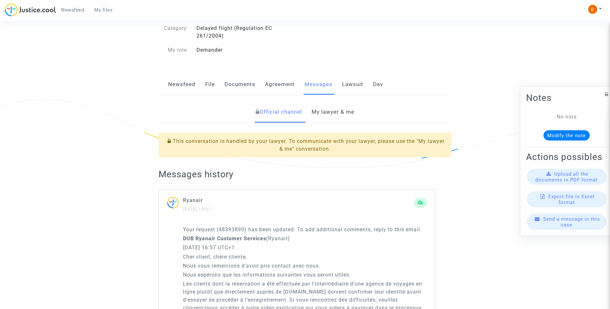
scroll to position [69, 0]
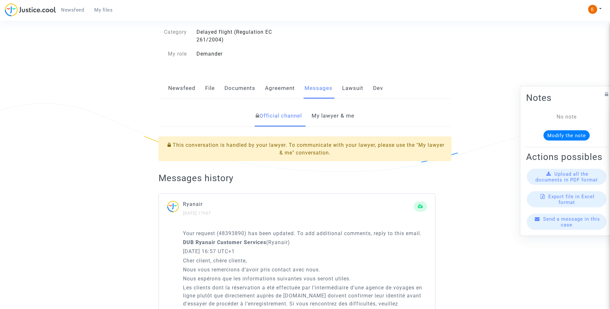
click at [343, 122] on link "My lawyer & me" at bounding box center [332, 115] width 43 height 21
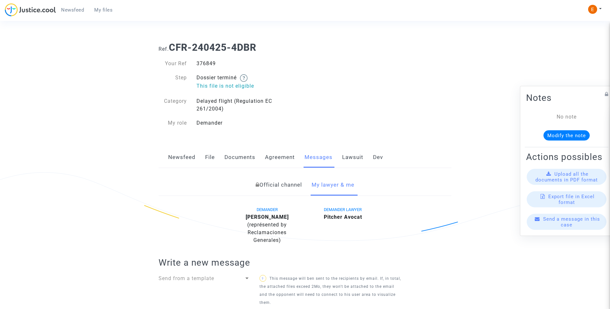
click at [353, 155] on link "Lawsuit" at bounding box center [352, 157] width 21 height 21
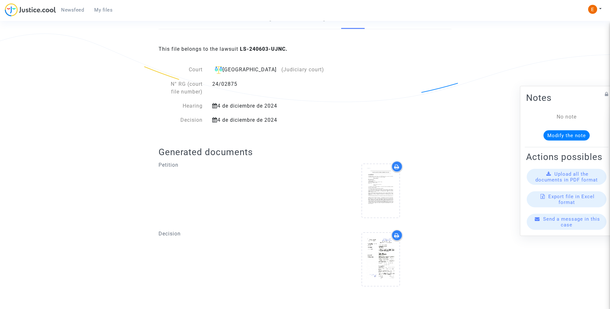
scroll to position [141, 0]
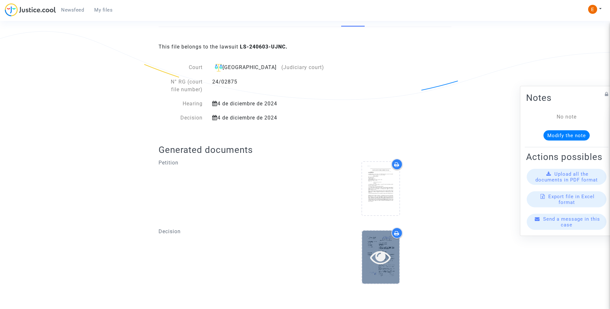
click at [386, 252] on icon at bounding box center [380, 257] width 21 height 21
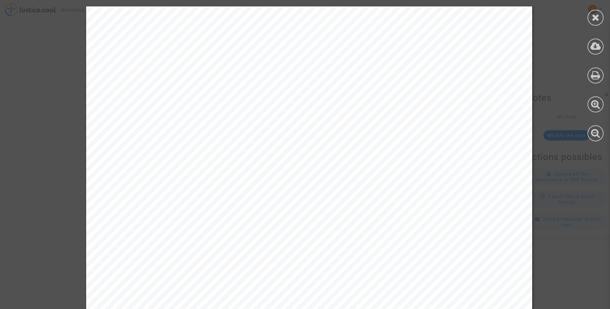
scroll to position [282, 0]
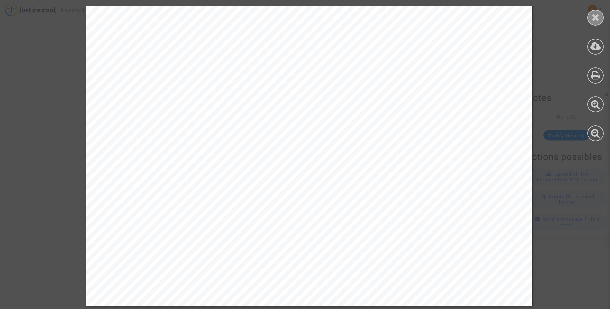
click at [592, 22] on div at bounding box center [595, 18] width 16 height 16
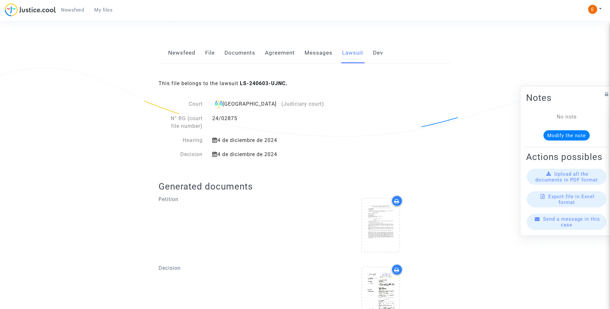
scroll to position [45, 0]
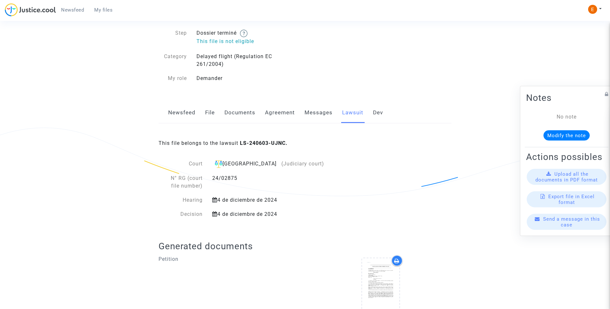
click at [373, 112] on link "Dev" at bounding box center [378, 112] width 10 height 21
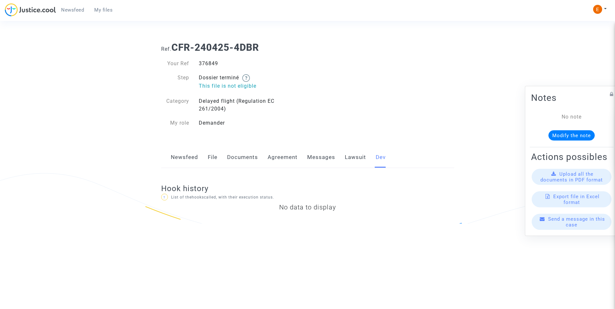
drag, startPoint x: 196, startPoint y: 154, endPoint x: 221, endPoint y: 147, distance: 26.3
click at [195, 154] on link "Newsfeed" at bounding box center [184, 157] width 27 height 21
